Goal: Information Seeking & Learning: Find specific page/section

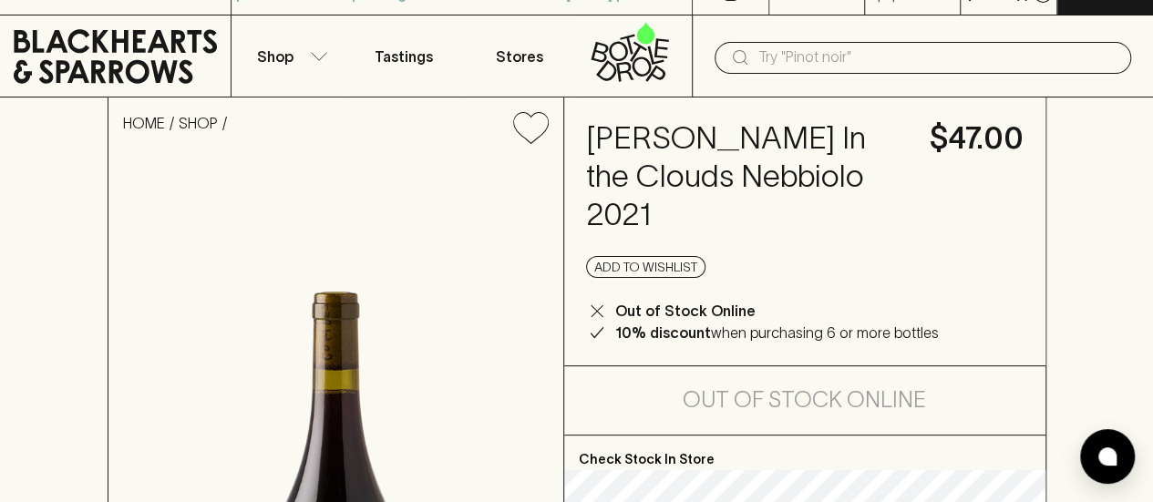
scroll to position [27, 0]
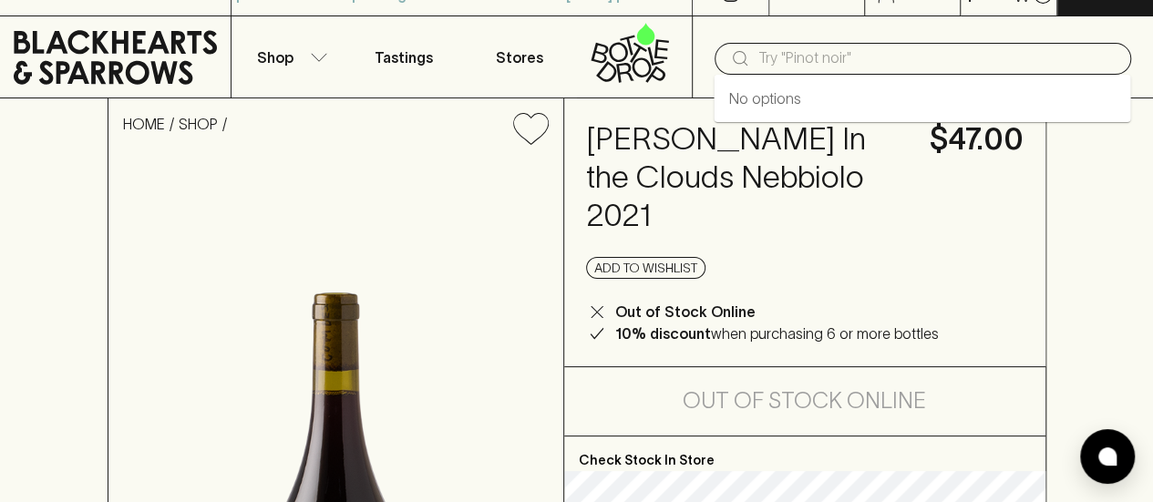
click at [779, 65] on input "text" at bounding box center [937, 58] width 358 height 29
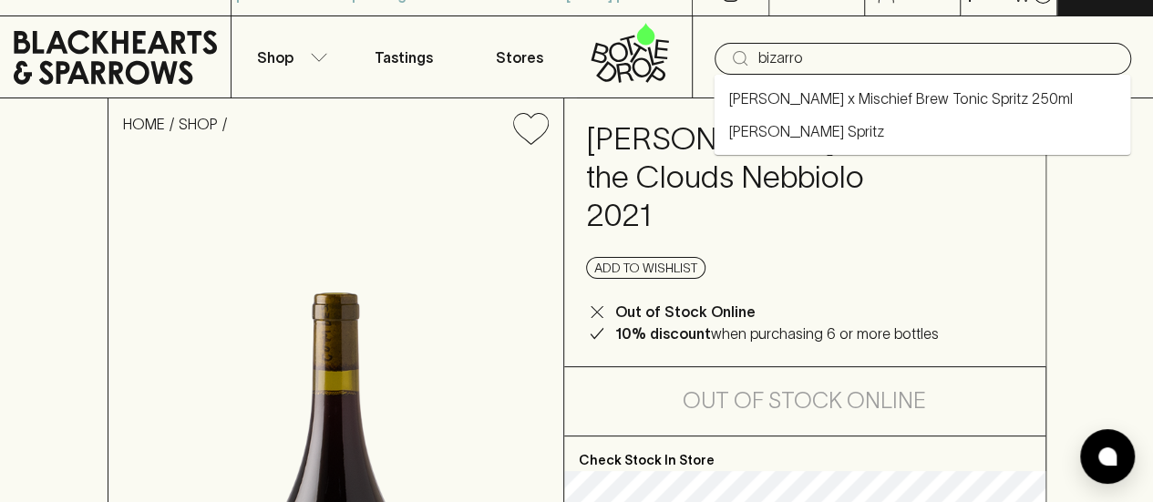
click at [785, 136] on link "[PERSON_NAME] Spritz" at bounding box center [805, 131] width 155 height 22
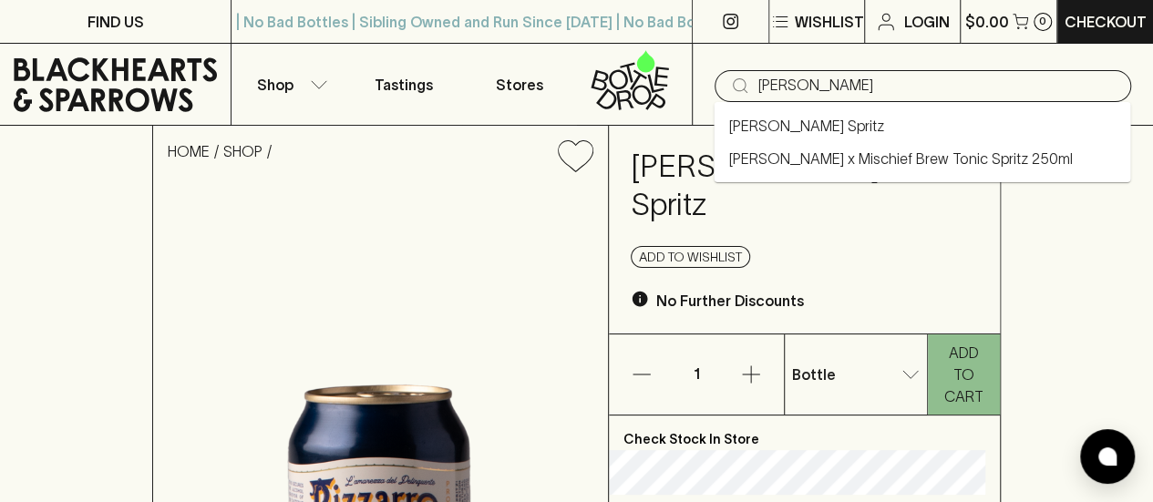
type input "[PERSON_NAME]"
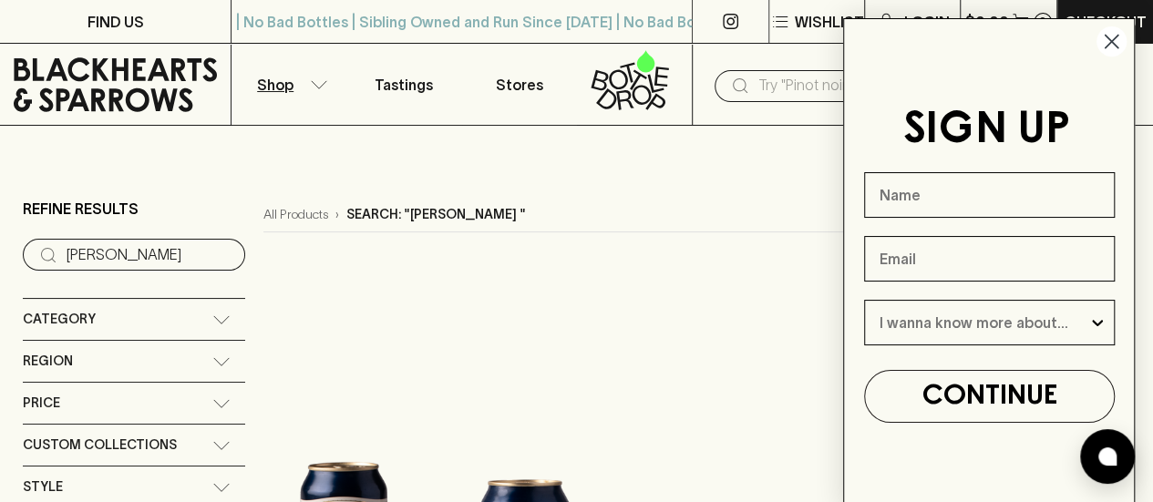
scroll to position [366, 0]
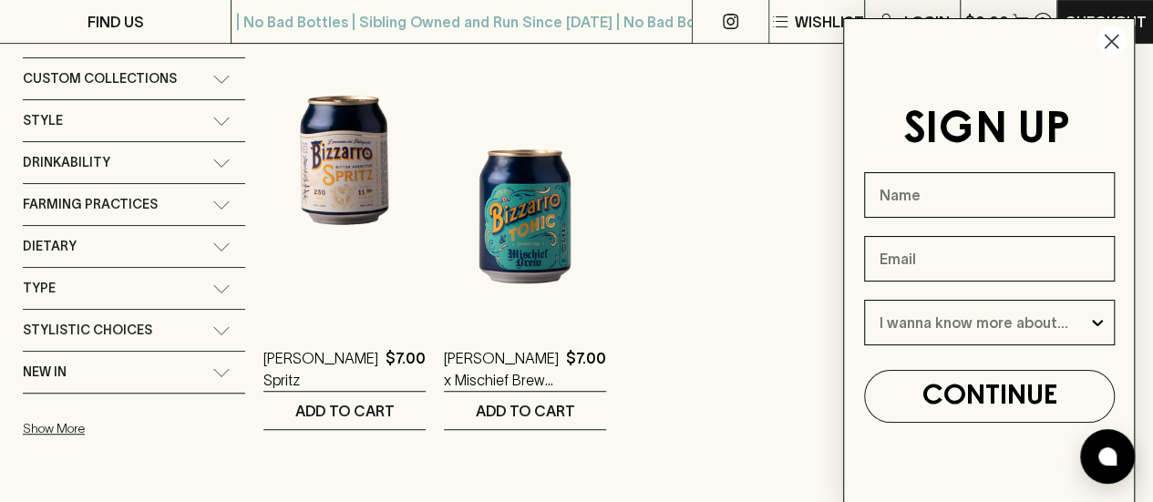
click at [1116, 40] on circle "Close dialog" at bounding box center [1111, 41] width 30 height 30
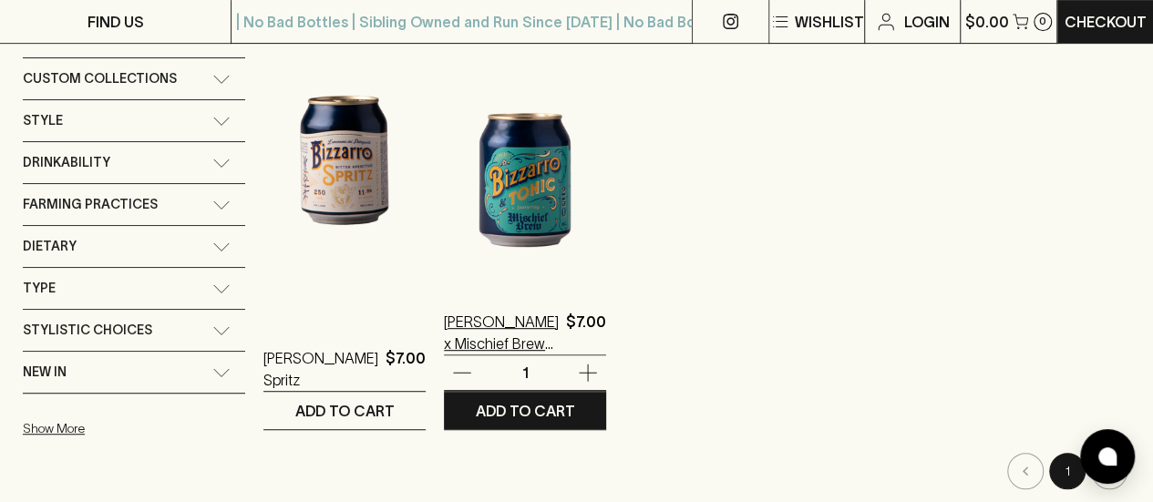
scroll to position [0, 0]
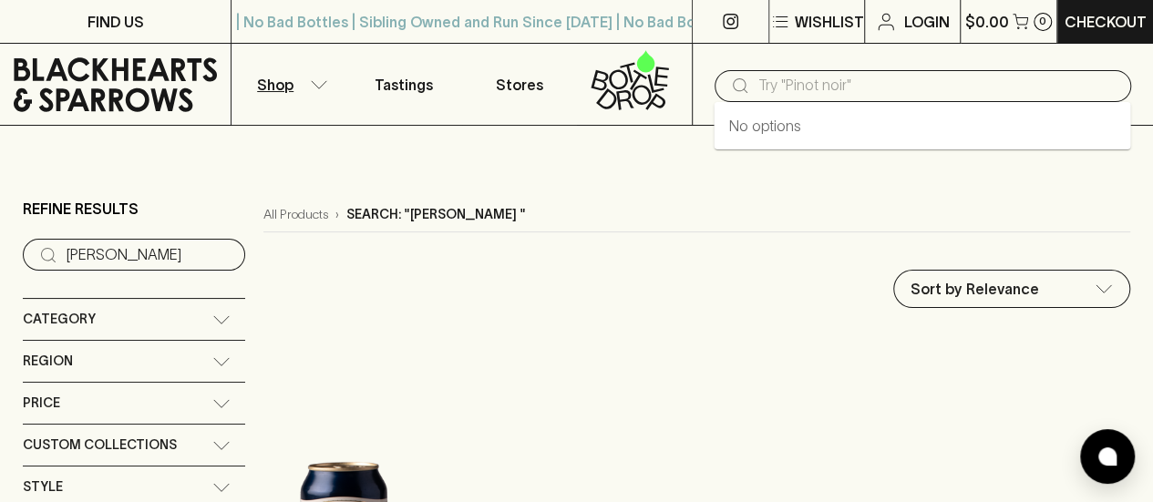
click at [874, 81] on input "text" at bounding box center [937, 85] width 358 height 29
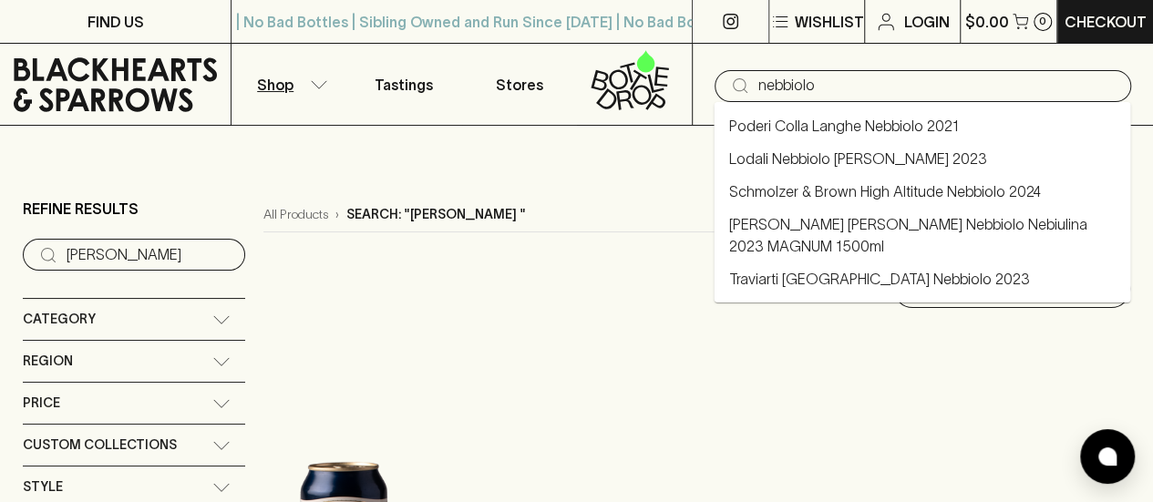
type input "nebbiolo"
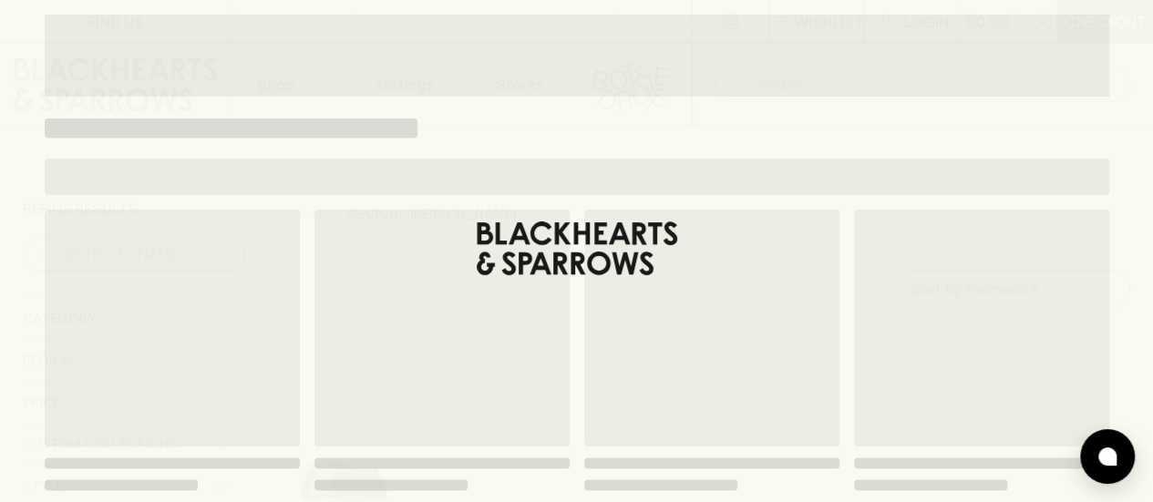
type input "nebbiolo"
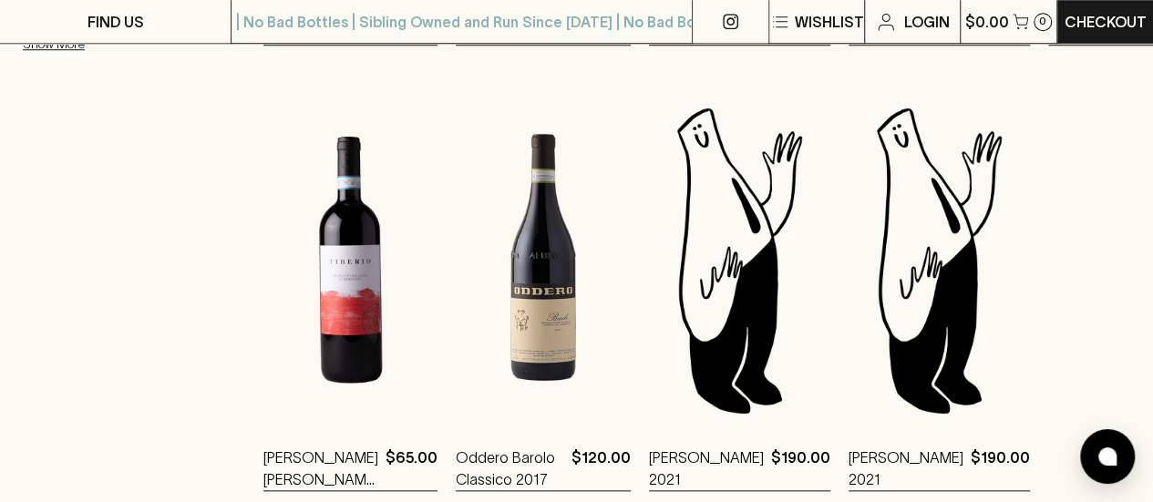
scroll to position [839, 0]
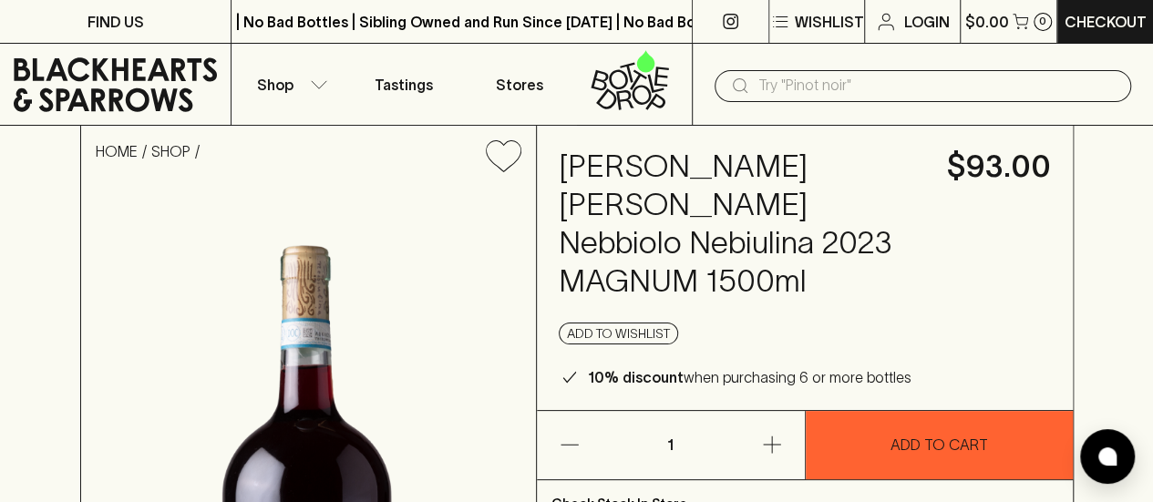
click at [797, 85] on input "text" at bounding box center [937, 85] width 358 height 29
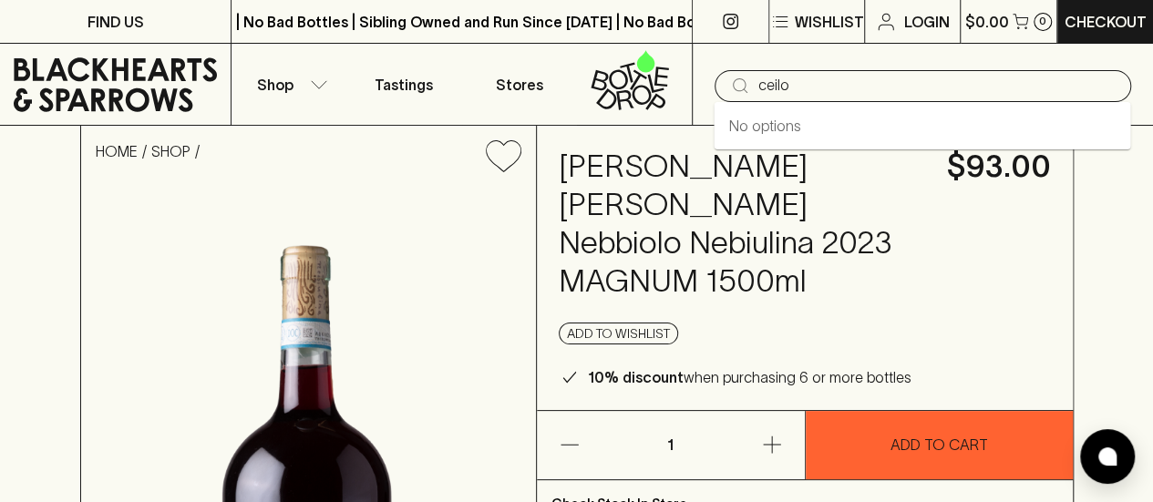
type input "ceilo"
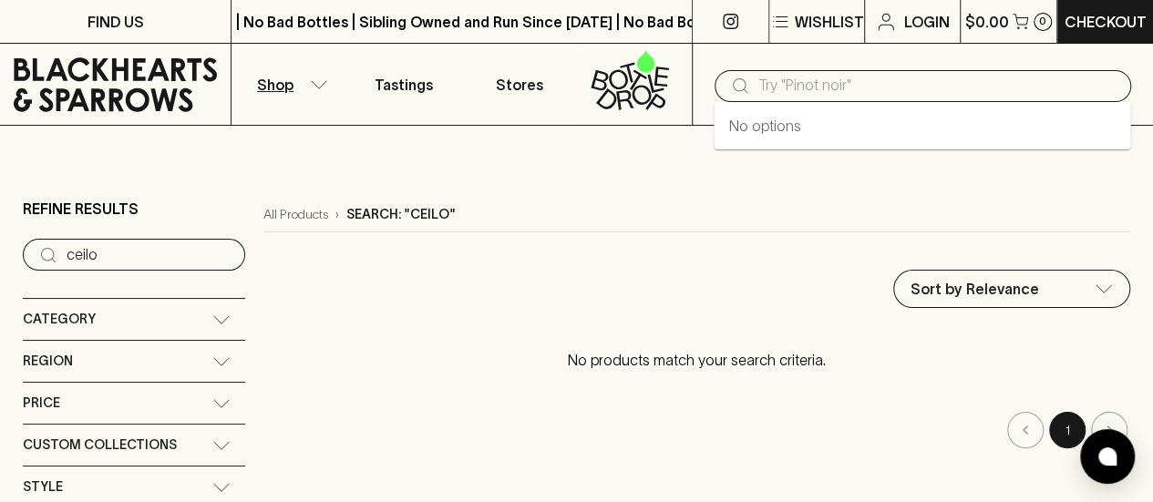
click at [797, 85] on input "text" at bounding box center [937, 85] width 358 height 29
type input "cielo"
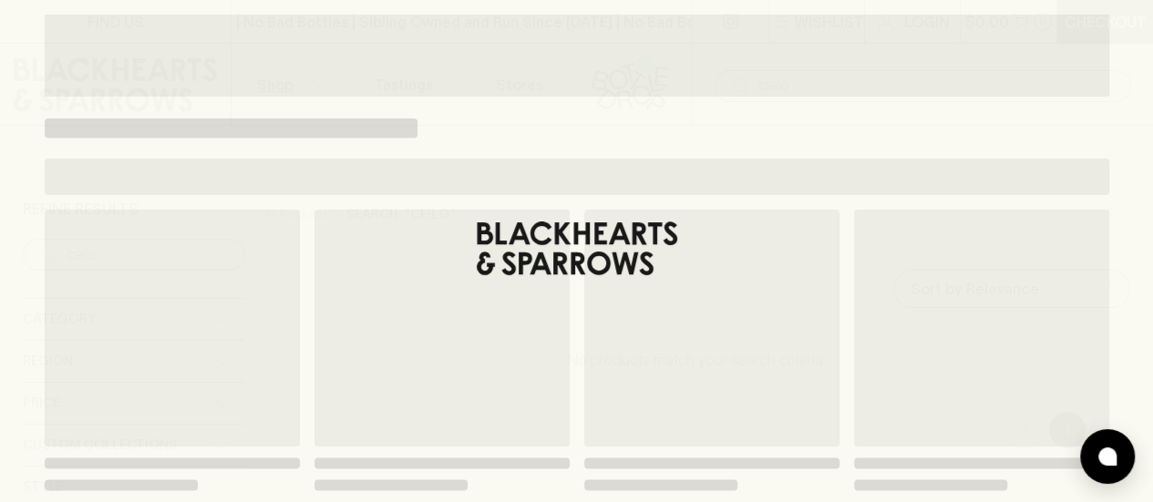
type input "cielo"
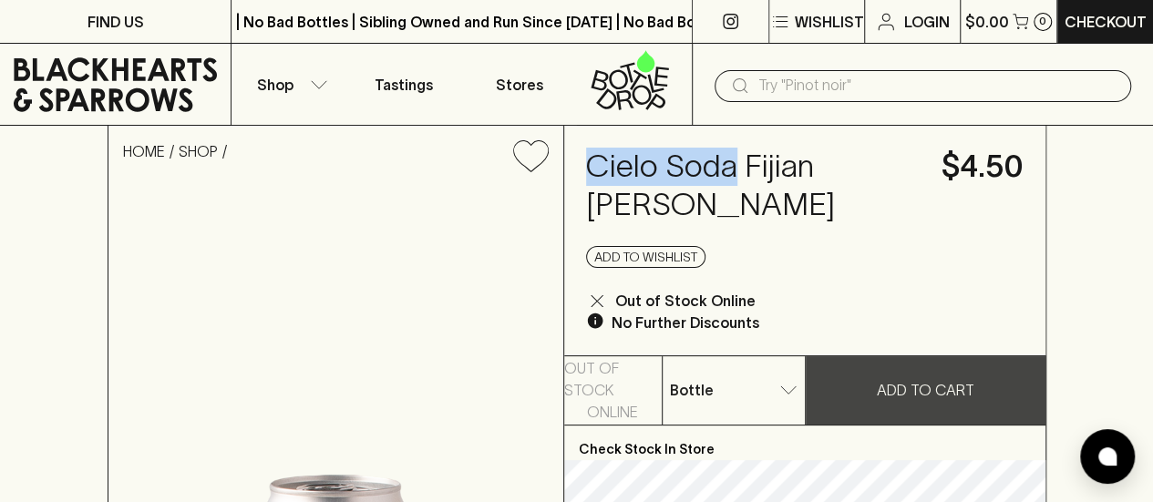
drag, startPoint x: 738, startPoint y: 166, endPoint x: 572, endPoint y: 163, distance: 165.9
click at [572, 163] on div "Cielo Soda Fijian Ginger Soda $4.50 Add to wishlist Out of Stock Online No Furt…" at bounding box center [804, 241] width 481 height 230
copy h4 "Cielo Soda"
click at [753, 88] on div "​" at bounding box center [923, 86] width 417 height 32
paste input "Cielo Soda"
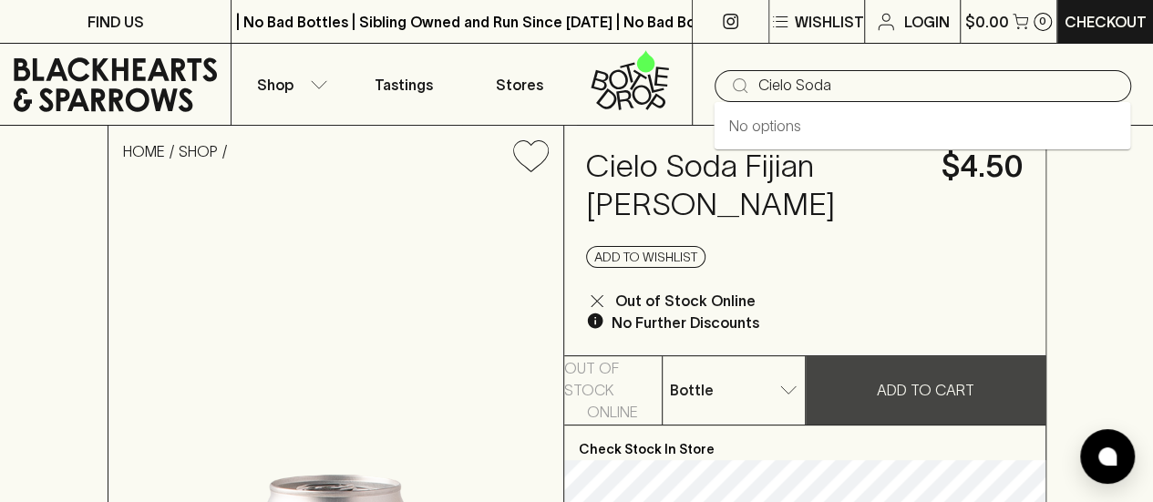
type input "Cielo Soda"
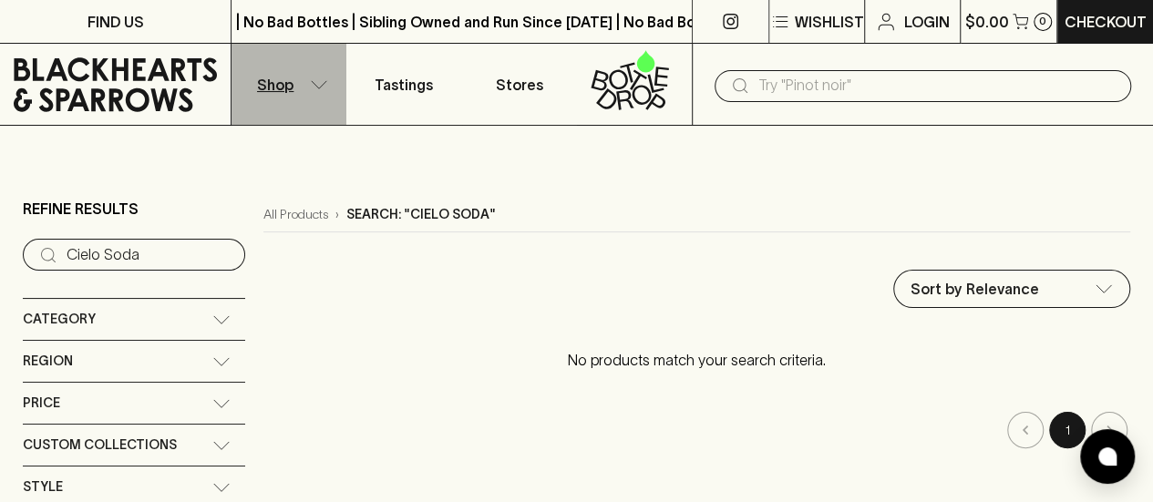
click at [299, 77] on button "Shop" at bounding box center [288, 84] width 115 height 81
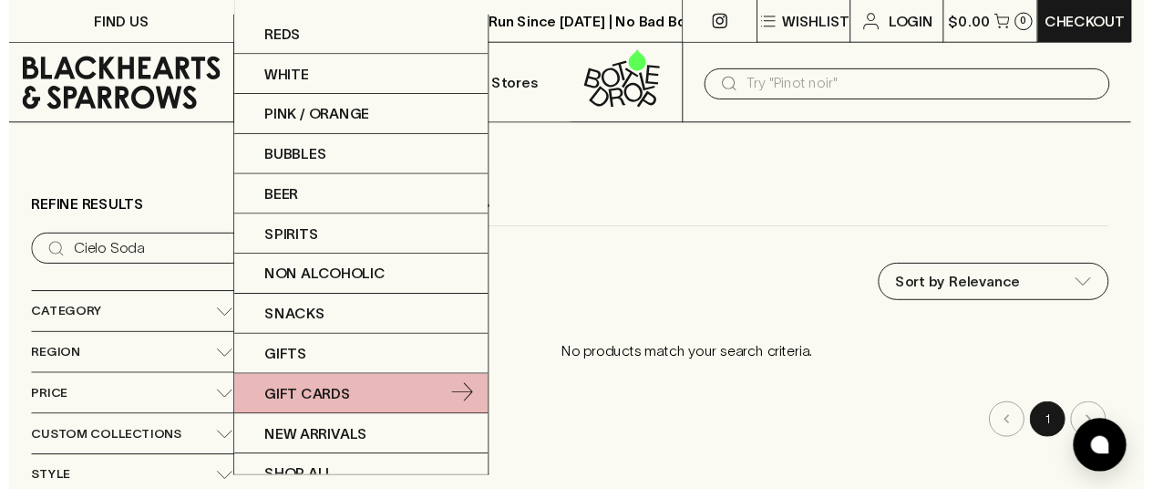
scroll to position [15, 0]
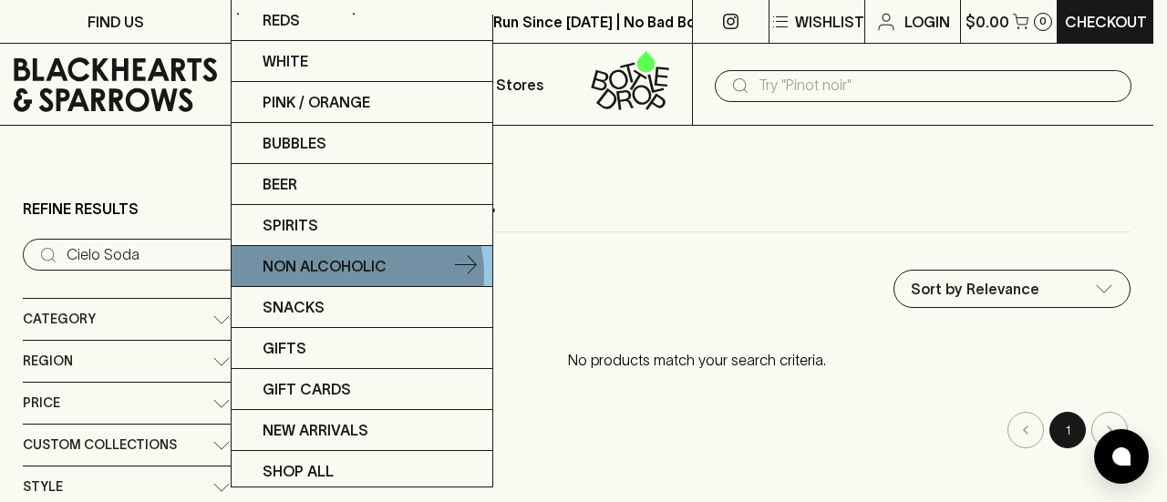
click at [355, 272] on p "Non Alcoholic" at bounding box center [324, 266] width 124 height 22
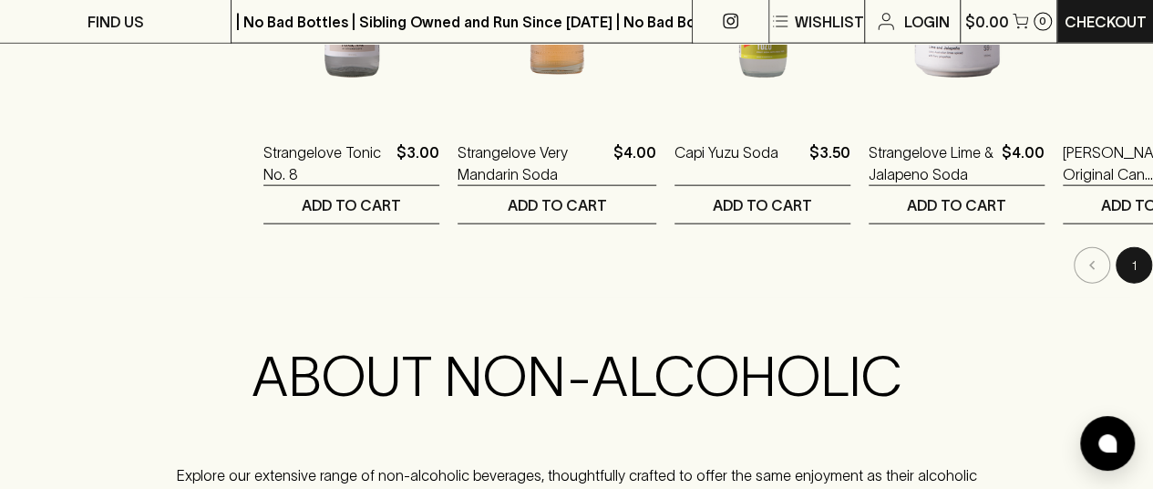
scroll to position [2023, 0]
click at [1152, 260] on button "2" at bounding box center [1175, 266] width 36 height 36
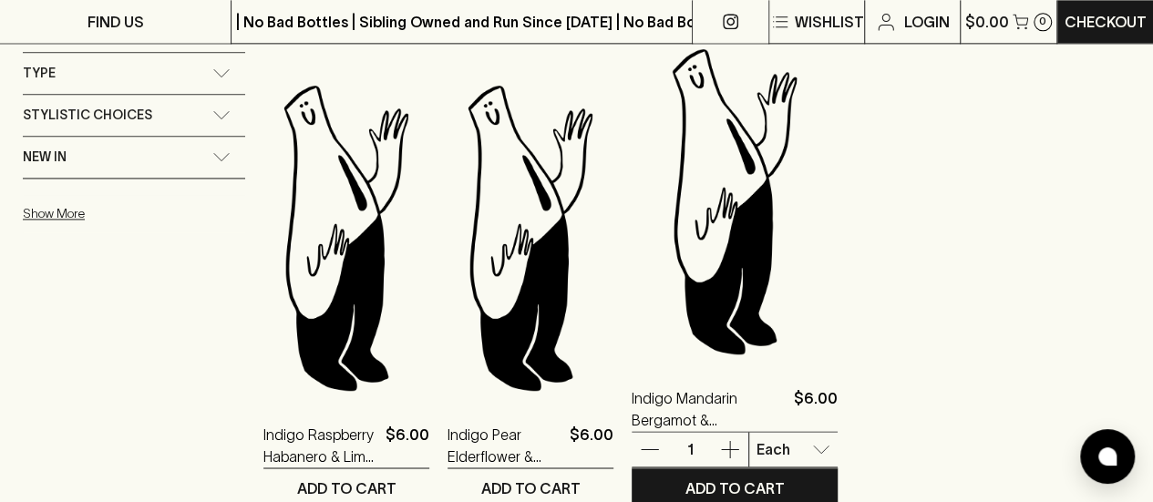
scroll to position [1260, 0]
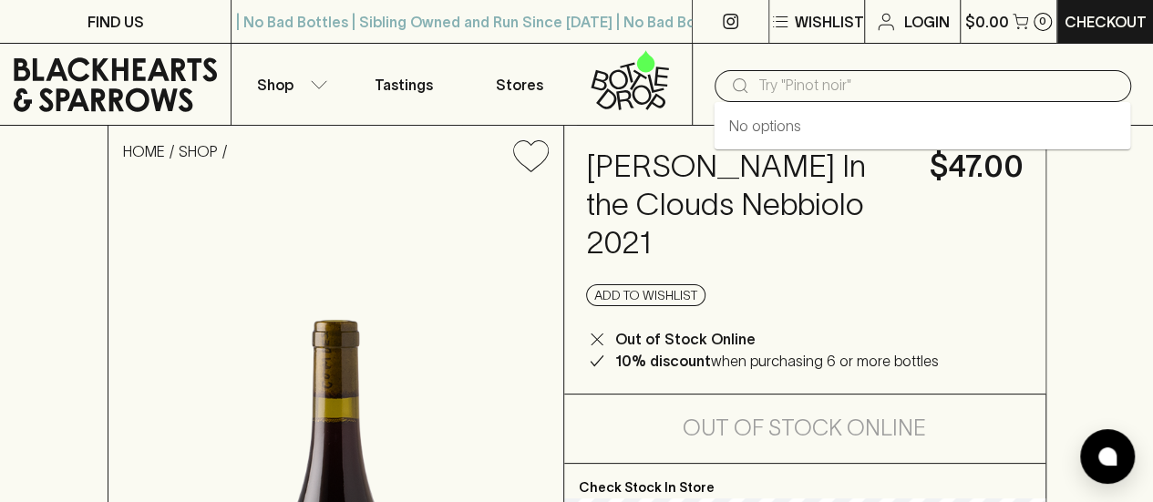
click at [781, 85] on input "text" at bounding box center [937, 85] width 358 height 29
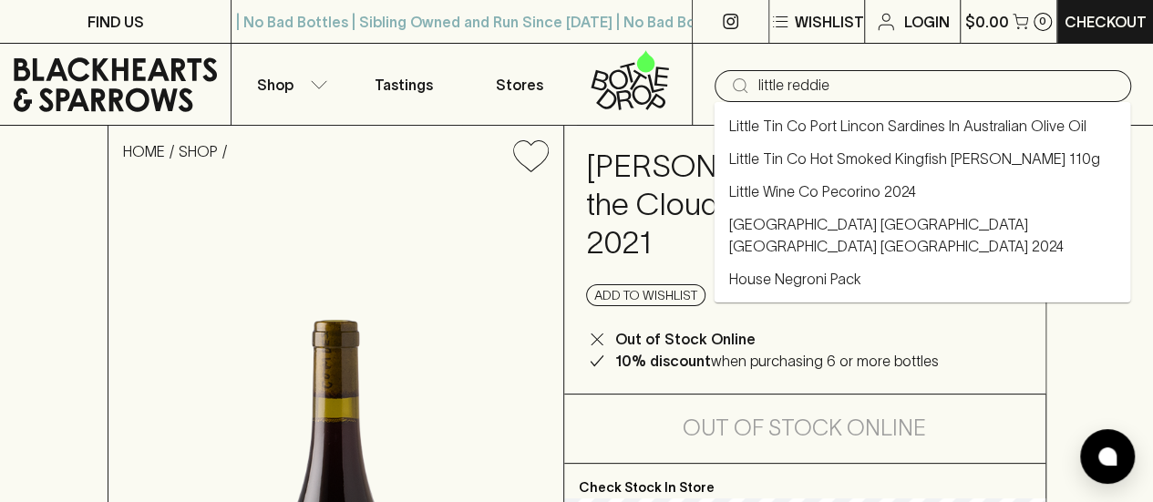
type input "little reddie"
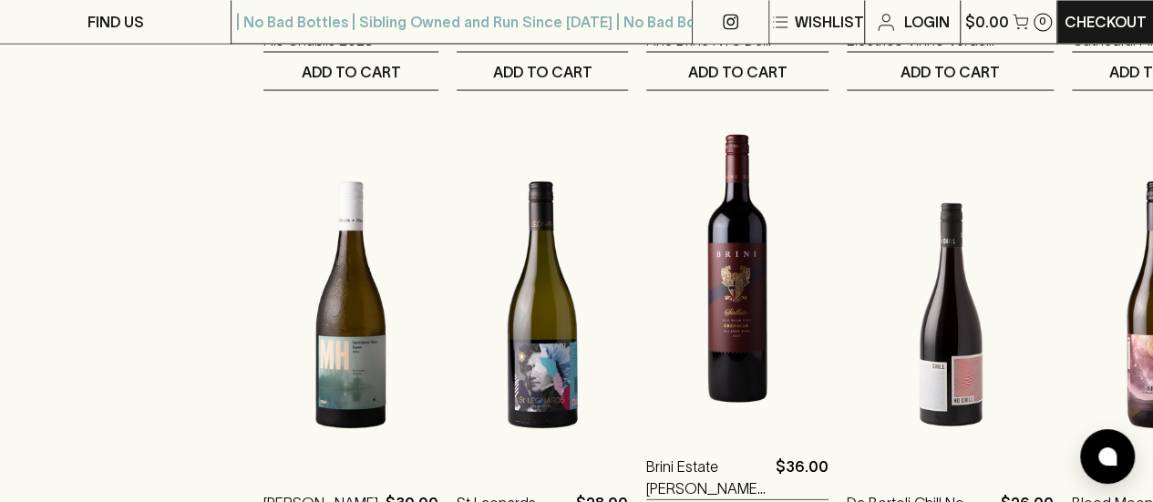
scroll to position [1675, 0]
